Goal: Task Accomplishment & Management: Manage account settings

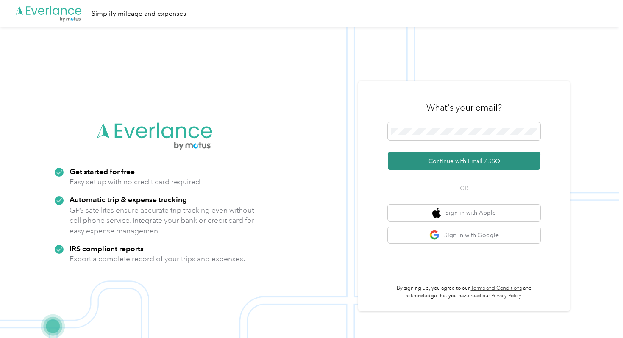
click at [453, 156] on button "Continue with Email / SSO" at bounding box center [464, 161] width 152 height 18
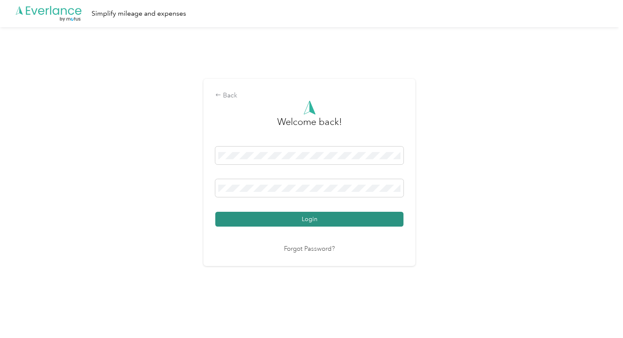
click at [285, 218] on button "Login" at bounding box center [309, 219] width 188 height 15
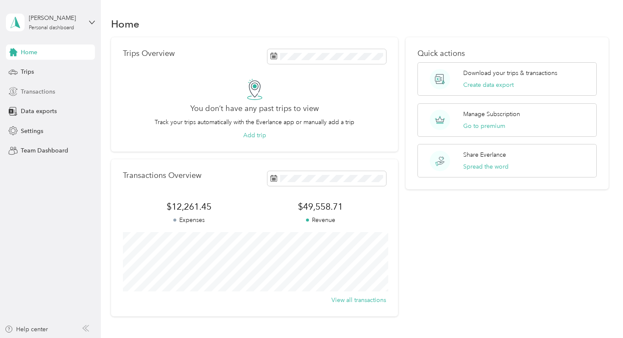
click at [28, 91] on span "Transactions" at bounding box center [38, 91] width 34 height 9
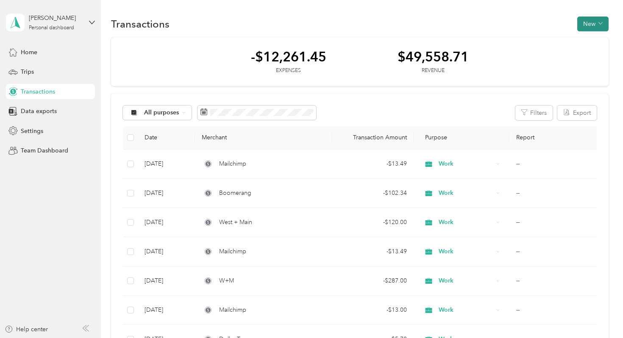
click at [592, 30] on button "New" at bounding box center [592, 24] width 31 height 15
click at [583, 42] on span "Expense" at bounding box center [594, 40] width 23 height 9
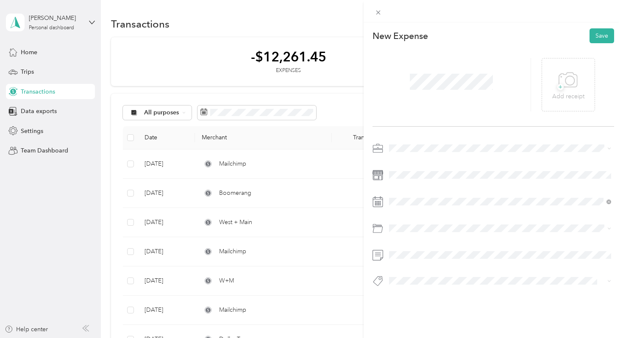
click at [428, 144] on span at bounding box center [500, 148] width 228 height 14
click at [405, 165] on li "Work" at bounding box center [500, 163] width 228 height 15
click at [405, 179] on span at bounding box center [500, 175] width 228 height 14
click at [405, 86] on icon at bounding box center [409, 86] width 8 height 8
click at [426, 168] on div "30" at bounding box center [428, 169] width 11 height 11
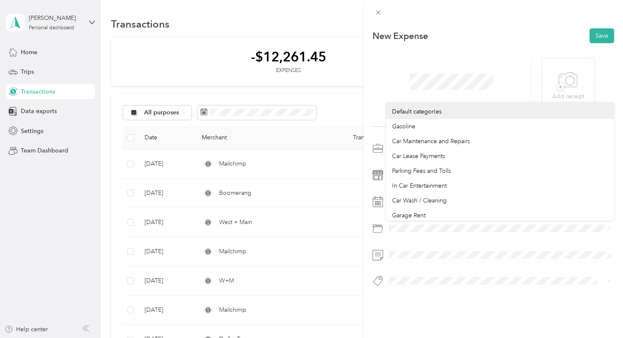
scroll to position [0, 0]
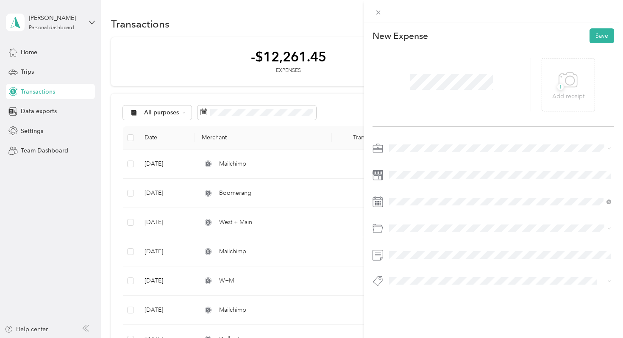
click at [429, 142] on div "Car Maintenance and Repairs" at bounding box center [500, 140] width 216 height 9
click at [404, 251] on span at bounding box center [500, 255] width 228 height 14
click at [404, 266] on div at bounding box center [493, 216] width 242 height 151
click at [601, 36] on button "Save" at bounding box center [601, 35] width 25 height 15
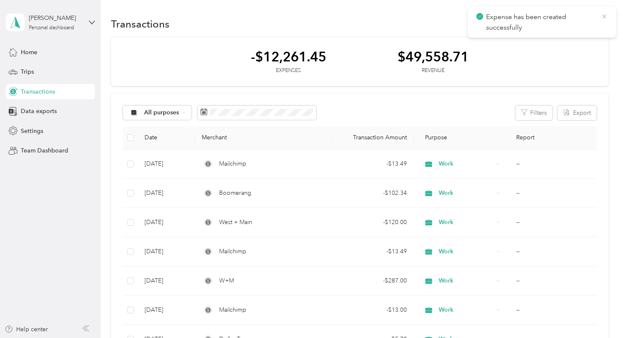
click at [602, 15] on icon at bounding box center [604, 16] width 4 height 4
click at [596, 23] on button "New" at bounding box center [592, 24] width 31 height 15
click at [590, 40] on span "Expense" at bounding box center [594, 40] width 23 height 9
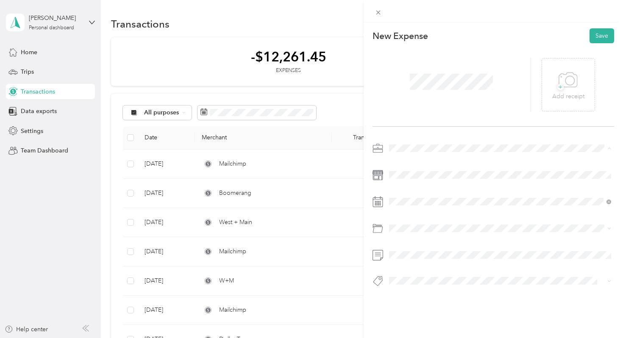
click at [402, 164] on div "Work" at bounding box center [500, 163] width 216 height 9
click at [408, 86] on icon at bounding box center [409, 87] width 4 height 8
click at [427, 166] on div "30" at bounding box center [428, 169] width 11 height 11
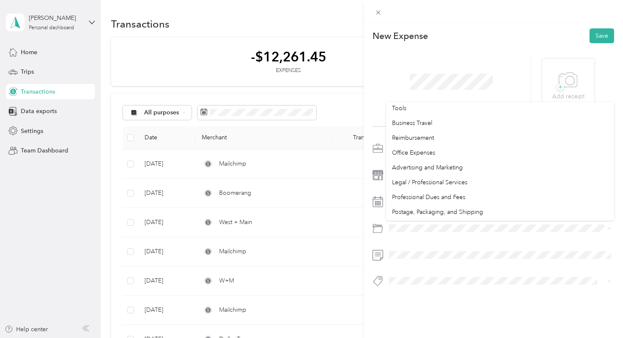
scroll to position [220, 0]
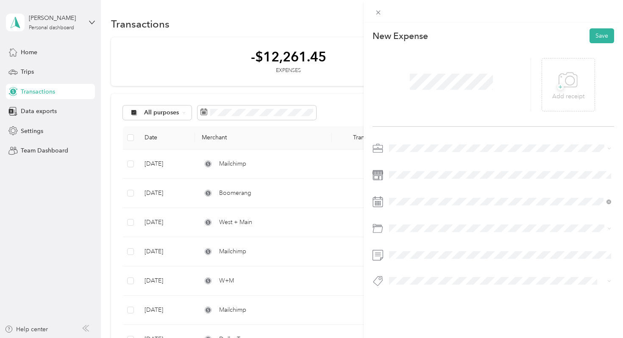
click at [428, 193] on li "Professional Dues and Fees" at bounding box center [500, 187] width 228 height 15
click at [603, 33] on button "Save" at bounding box center [601, 35] width 25 height 15
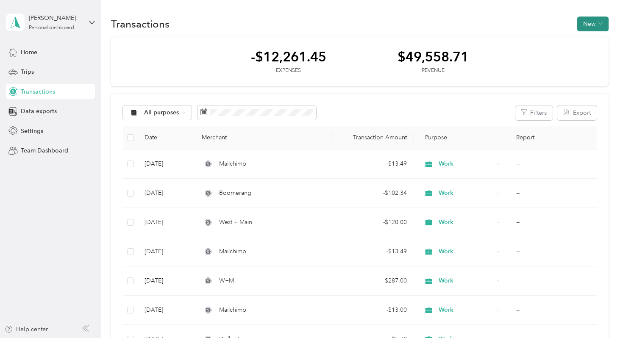
click at [593, 22] on button "New" at bounding box center [592, 24] width 31 height 15
click at [590, 40] on span "Expense" at bounding box center [594, 40] width 23 height 9
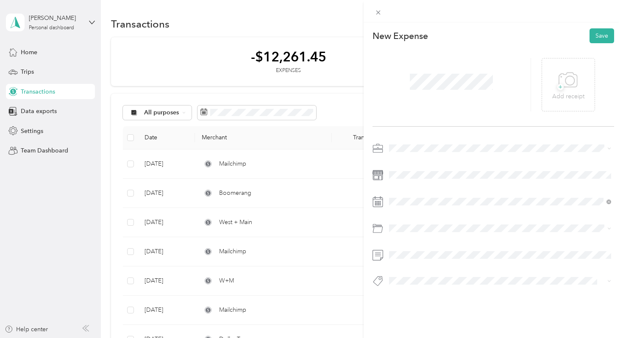
click at [407, 163] on div "Work" at bounding box center [500, 162] width 216 height 9
click at [439, 114] on div "1" at bounding box center [439, 116] width 11 height 11
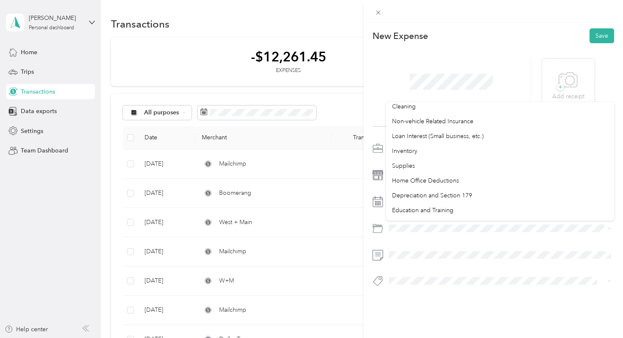
scroll to position [423, 0]
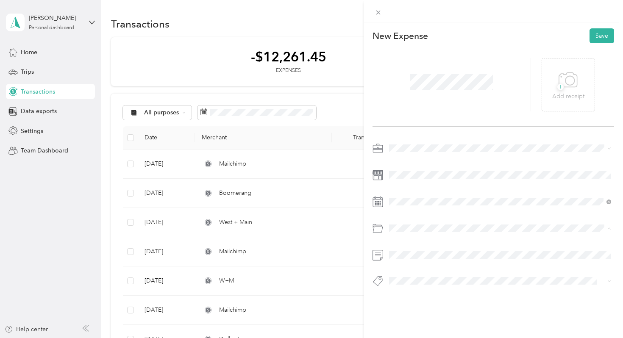
click at [416, 164] on div "Supplies" at bounding box center [500, 165] width 216 height 9
click at [596, 36] on button "Save" at bounding box center [601, 35] width 25 height 15
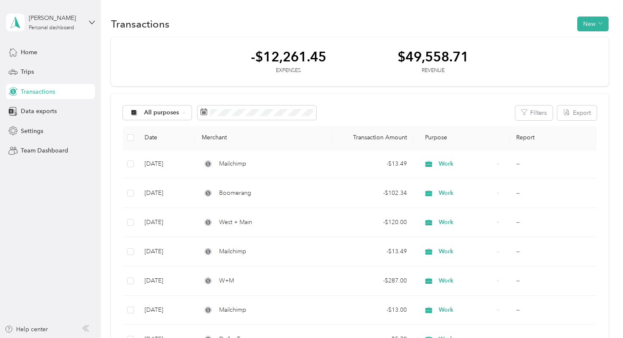
click at [601, 15] on div "Transactions New" at bounding box center [359, 24] width 497 height 18
click at [601, 17] on button "New" at bounding box center [592, 24] width 31 height 15
click at [590, 42] on span "Expense" at bounding box center [594, 40] width 23 height 9
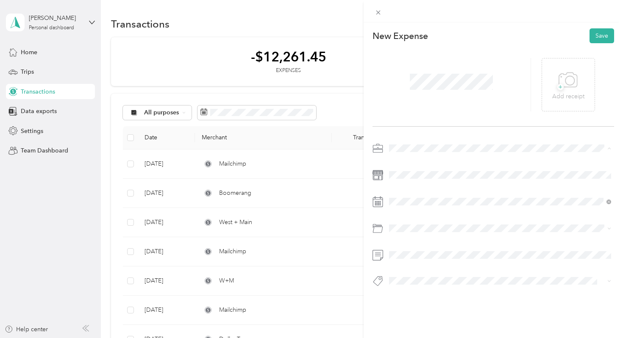
click at [404, 162] on span "Work" at bounding box center [399, 163] width 14 height 7
click at [409, 86] on icon at bounding box center [409, 86] width 8 height 8
click at [460, 154] on div "26" at bounding box center [460, 155] width 11 height 11
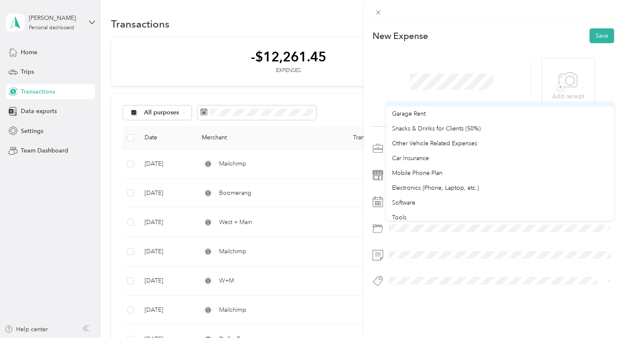
scroll to position [105, 0]
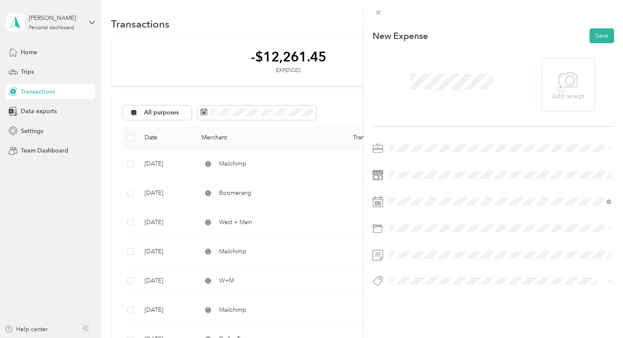
click at [424, 202] on div "Software" at bounding box center [500, 202] width 216 height 9
click at [594, 31] on button "Save" at bounding box center [601, 35] width 25 height 15
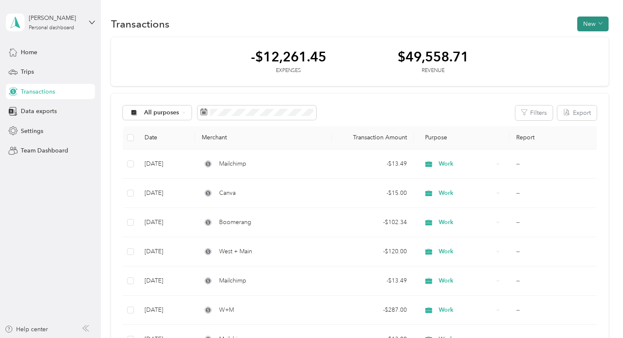
click at [592, 18] on button "New" at bounding box center [592, 24] width 31 height 15
click at [590, 37] on span "Expense" at bounding box center [594, 40] width 23 height 9
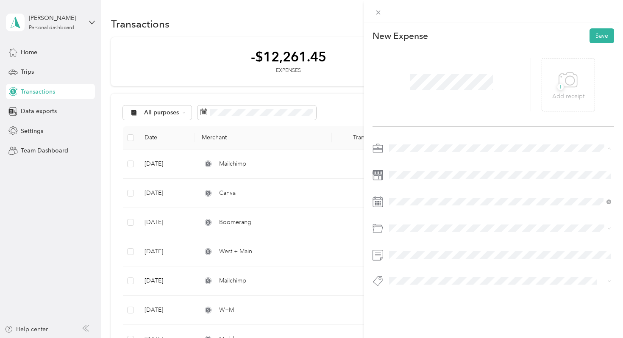
click at [400, 161] on span "Work" at bounding box center [399, 163] width 14 height 7
click at [438, 169] on div "29" at bounding box center [439, 169] width 11 height 11
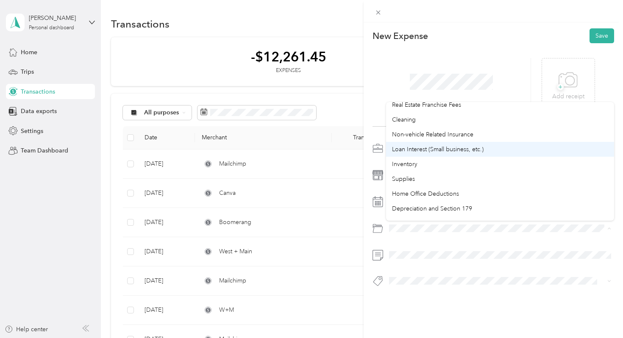
scroll to position [413, 0]
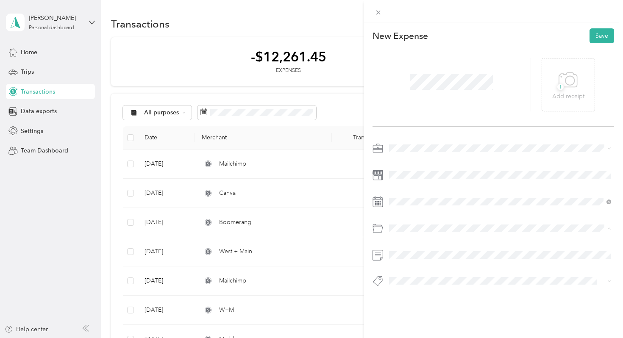
click at [404, 174] on span "Supplies" at bounding box center [403, 175] width 23 height 7
click at [601, 34] on button "Save" at bounding box center [601, 35] width 25 height 15
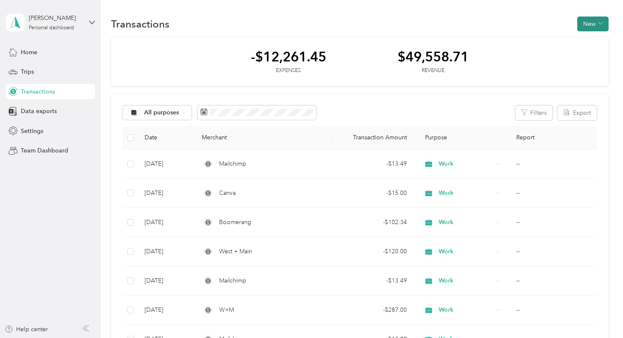
click at [590, 20] on button "New" at bounding box center [592, 24] width 31 height 15
click at [587, 38] on span "Expense" at bounding box center [594, 40] width 23 height 9
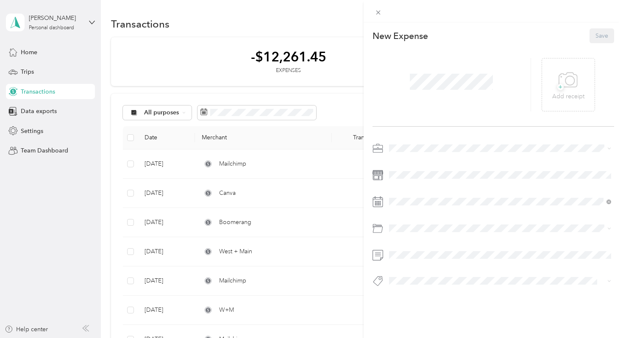
click at [400, 166] on li "Work" at bounding box center [500, 163] width 228 height 15
click at [410, 85] on icon at bounding box center [409, 86] width 8 height 8
click at [428, 154] on div "23" at bounding box center [428, 155] width 11 height 11
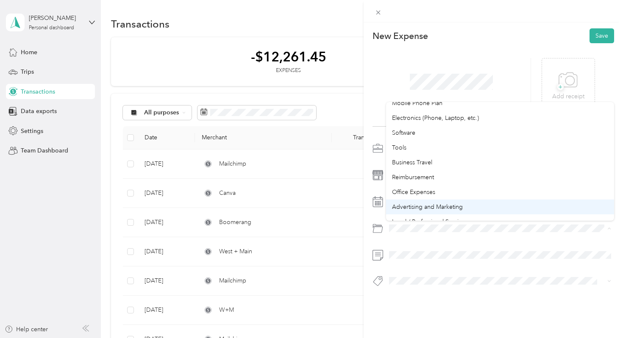
scroll to position [178, 0]
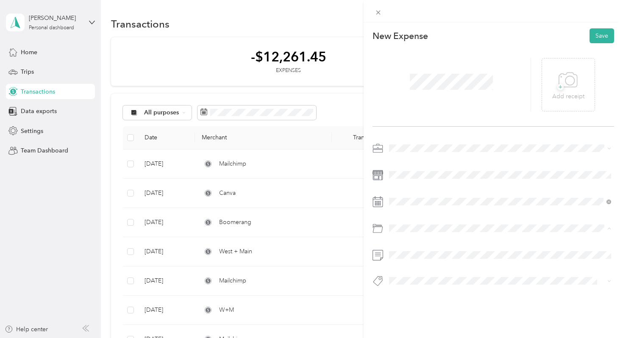
click at [407, 130] on div "Software" at bounding box center [500, 128] width 216 height 9
click at [609, 26] on div "New Expense Save + Add receipt" at bounding box center [493, 172] width 260 height 300
click at [469, 90] on span at bounding box center [451, 82] width 89 height 22
click at [604, 33] on button "Save" at bounding box center [601, 35] width 25 height 15
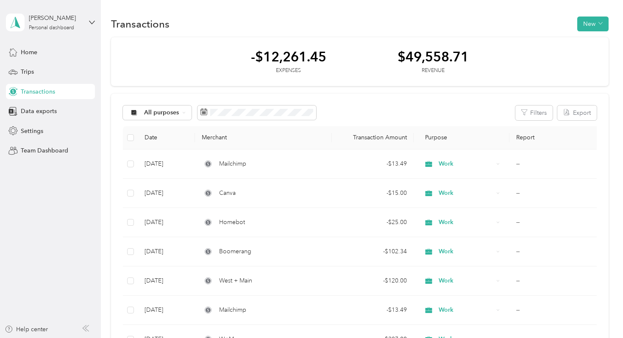
click at [608, 16] on div "Transactions New" at bounding box center [359, 24] width 497 height 18
click at [602, 22] on icon "button" at bounding box center [600, 23] width 4 height 4
click at [591, 41] on span "Expense" at bounding box center [594, 40] width 23 height 9
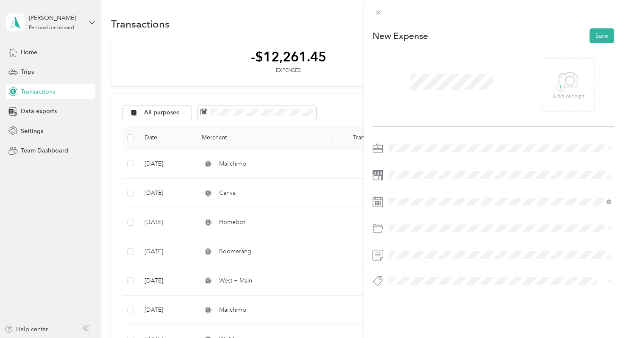
click at [403, 144] on span at bounding box center [500, 148] width 228 height 14
click at [399, 166] on li "Work" at bounding box center [500, 163] width 228 height 15
click at [407, 87] on icon at bounding box center [409, 86] width 8 height 8
click at [415, 155] on div "22" at bounding box center [417, 155] width 11 height 11
click at [413, 202] on span "Car Wash / Cleaning" at bounding box center [419, 202] width 55 height 7
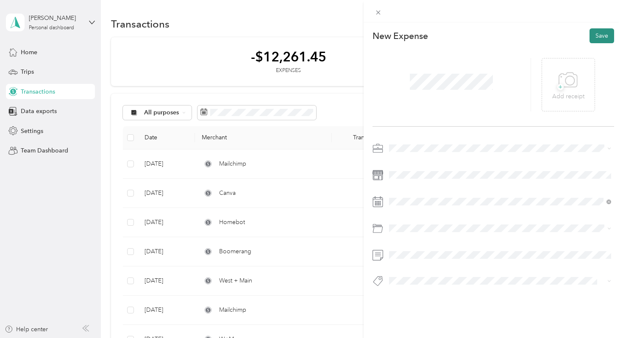
click at [603, 34] on button "Save" at bounding box center [601, 35] width 25 height 15
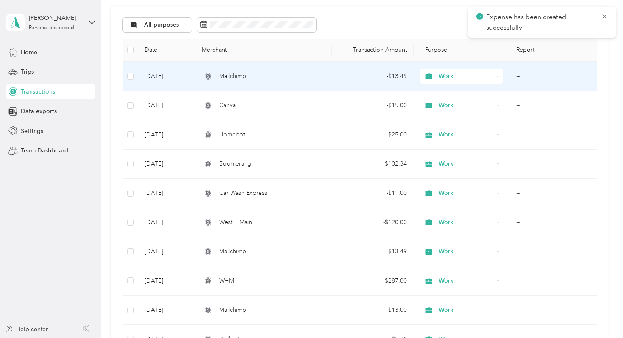
scroll to position [86, 0]
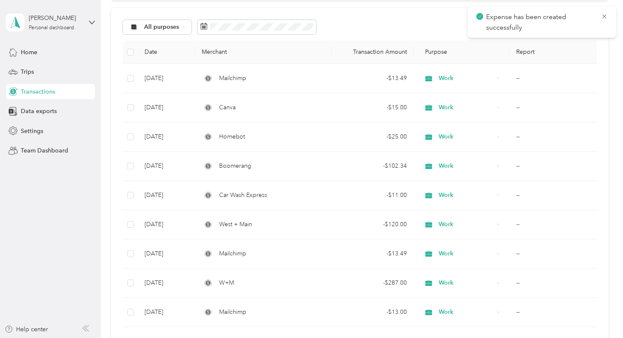
click at [608, 11] on div "Expense has been created successfully" at bounding box center [542, 22] width 148 height 31
click at [607, 12] on span "Expense has been created successfully" at bounding box center [541, 22] width 131 height 21
click at [604, 17] on icon at bounding box center [604, 16] width 4 height 4
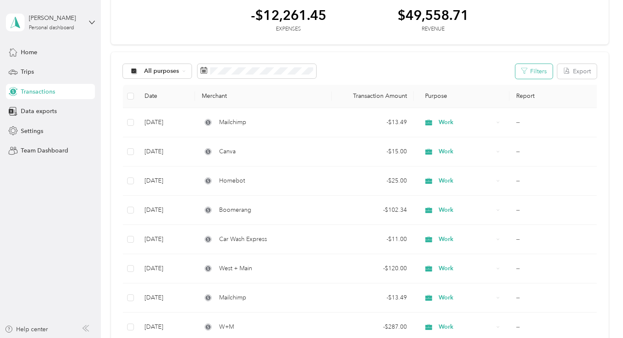
scroll to position [0, 0]
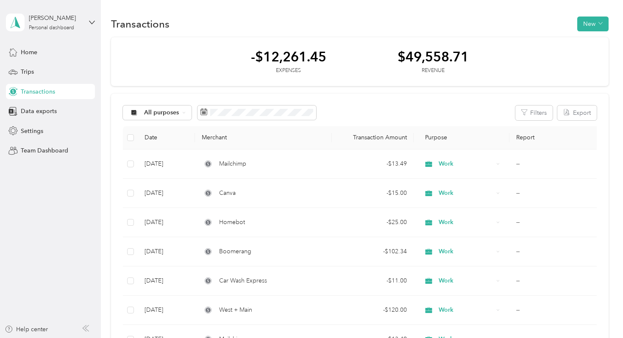
click at [593, 31] on div "Transactions New" at bounding box center [359, 24] width 497 height 18
click at [593, 26] on button "New" at bounding box center [592, 24] width 31 height 15
click at [594, 38] on span "Expense" at bounding box center [594, 40] width 23 height 9
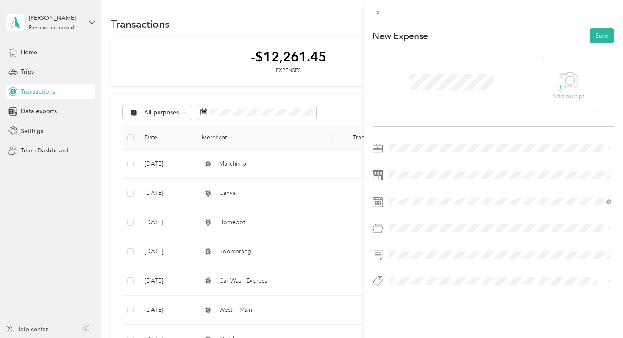
click at [397, 166] on ol "Work Personal Real Estate Other Charity Medical Moving Commute" at bounding box center [500, 211] width 228 height 119
click at [404, 162] on span "Work" at bounding box center [399, 163] width 14 height 7
click at [407, 85] on icon at bounding box center [409, 86] width 8 height 8
click at [418, 155] on div "22" at bounding box center [417, 155] width 11 height 11
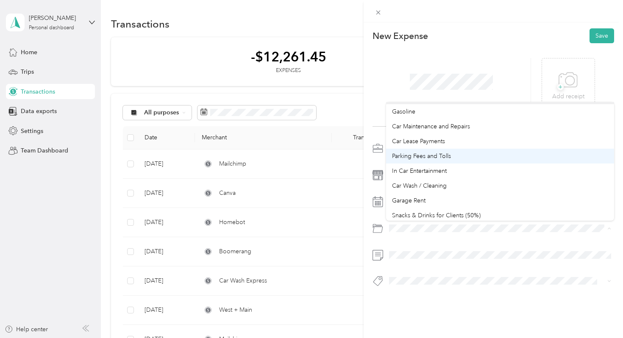
scroll to position [18, 0]
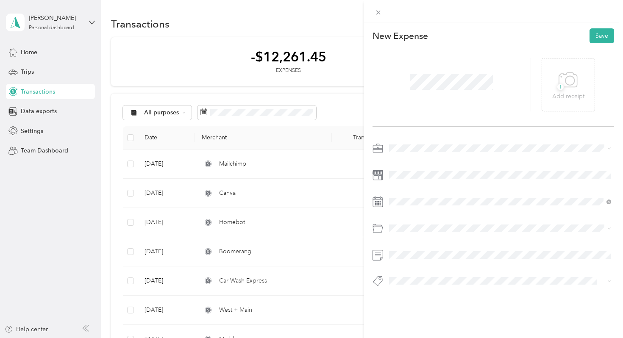
click at [469, 270] on div at bounding box center [493, 216] width 242 height 151
click at [468, 143] on div "20" at bounding box center [471, 142] width 11 height 11
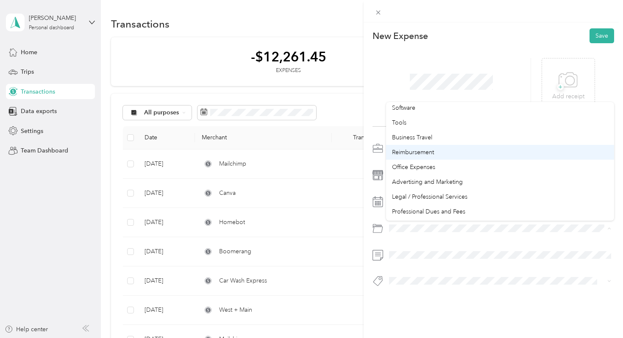
scroll to position [201, 0]
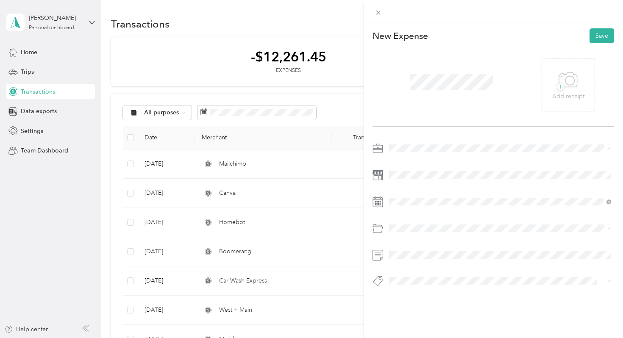
click at [415, 198] on li "Legal / Professional Services" at bounding box center [500, 194] width 228 height 15
click at [598, 39] on button "Save" at bounding box center [601, 35] width 25 height 15
